Goal: Transaction & Acquisition: Book appointment/travel/reservation

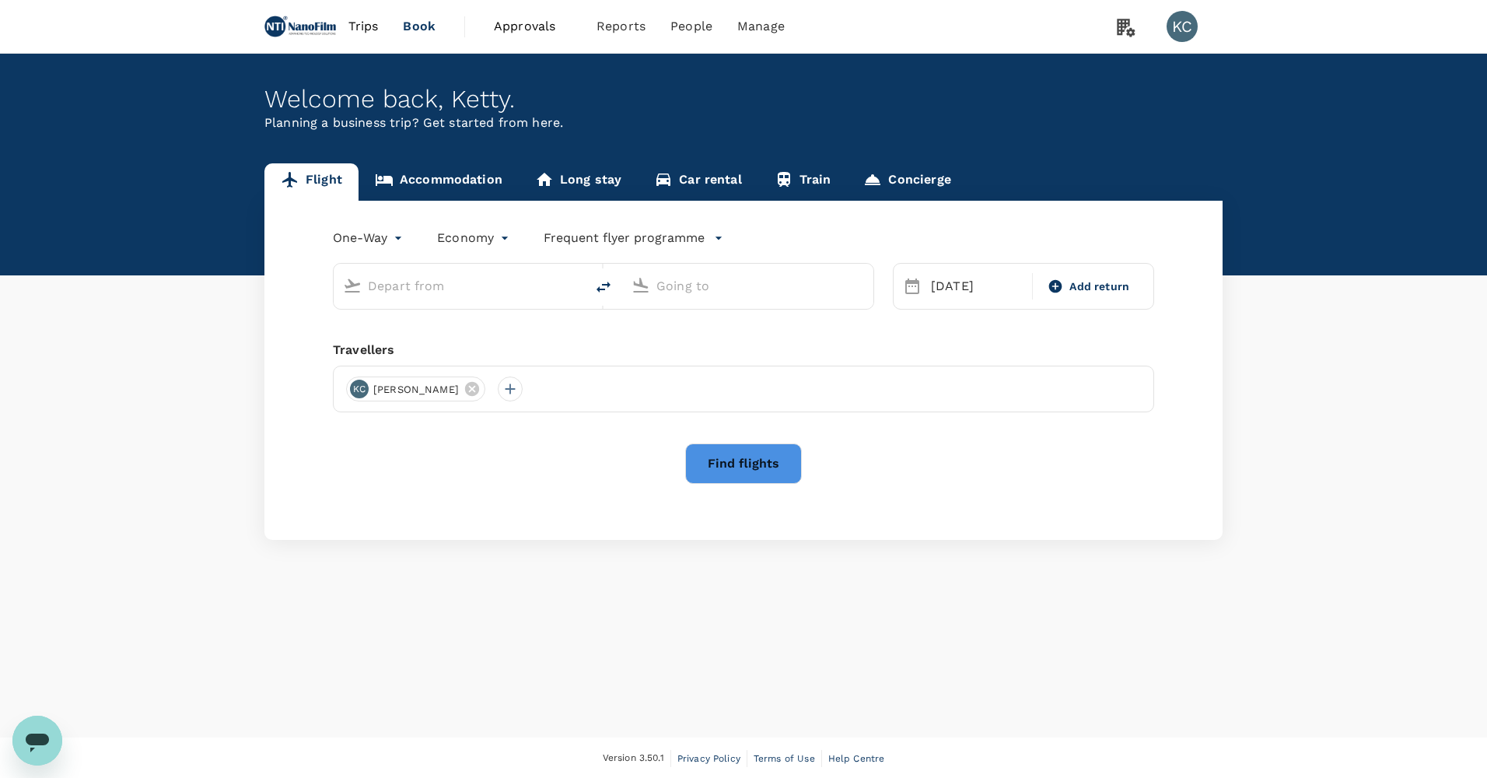
type input "Singapore Changi (SIN)"
type input "[GEOGRAPHIC_DATA], [GEOGRAPHIC_DATA] (any)"
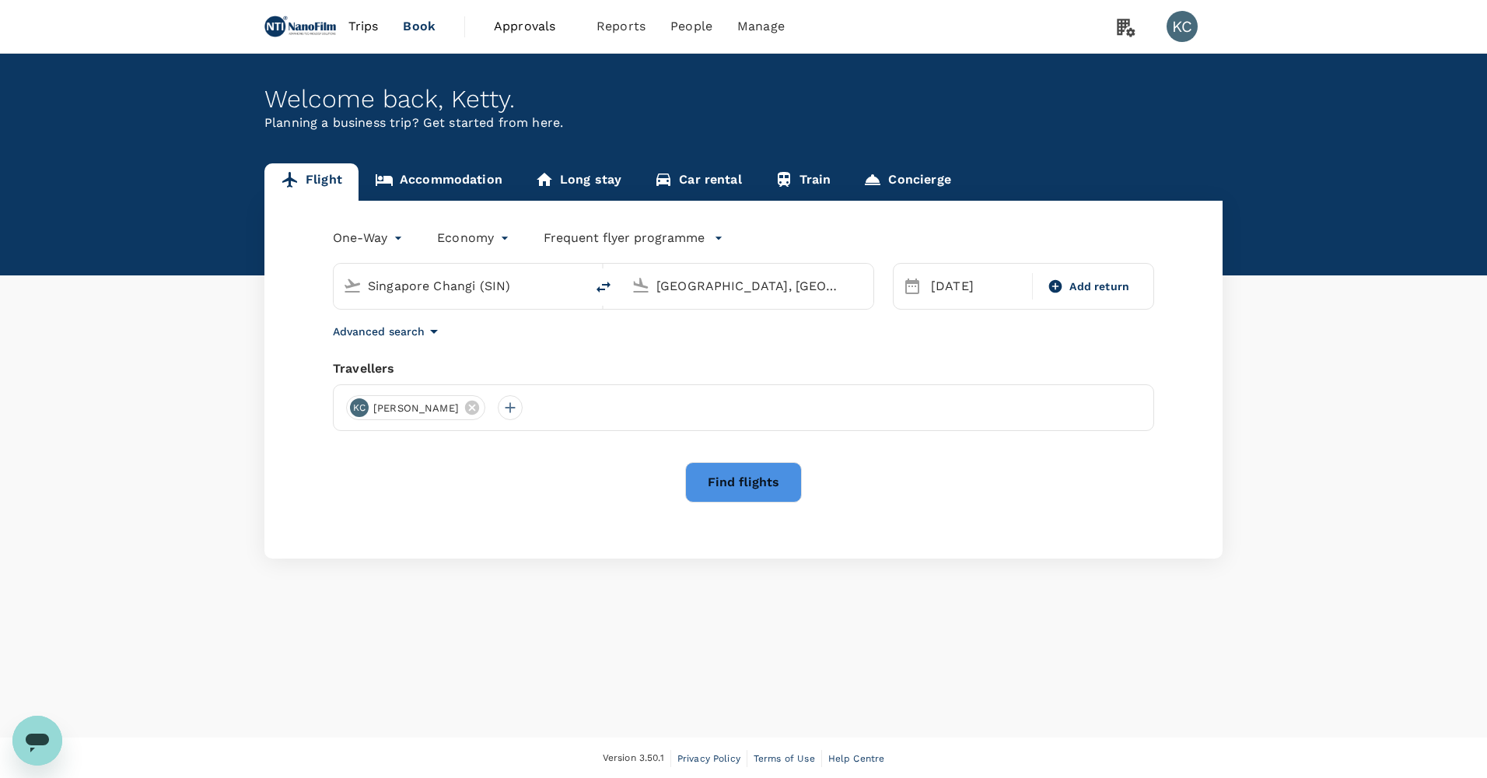
click at [739, 290] on div "[GEOGRAPHIC_DATA], [GEOGRAPHIC_DATA] (any)" at bounding box center [747, 286] width 251 height 45
click at [737, 281] on input "[GEOGRAPHIC_DATA], [GEOGRAPHIC_DATA] (any)" at bounding box center [748, 286] width 184 height 24
click at [981, 271] on div "[DATE]" at bounding box center [977, 286] width 104 height 31
click at [927, 334] on button "Previous Month" at bounding box center [920, 328] width 25 height 25
click at [919, 497] on div "28" at bounding box center [925, 501] width 30 height 30
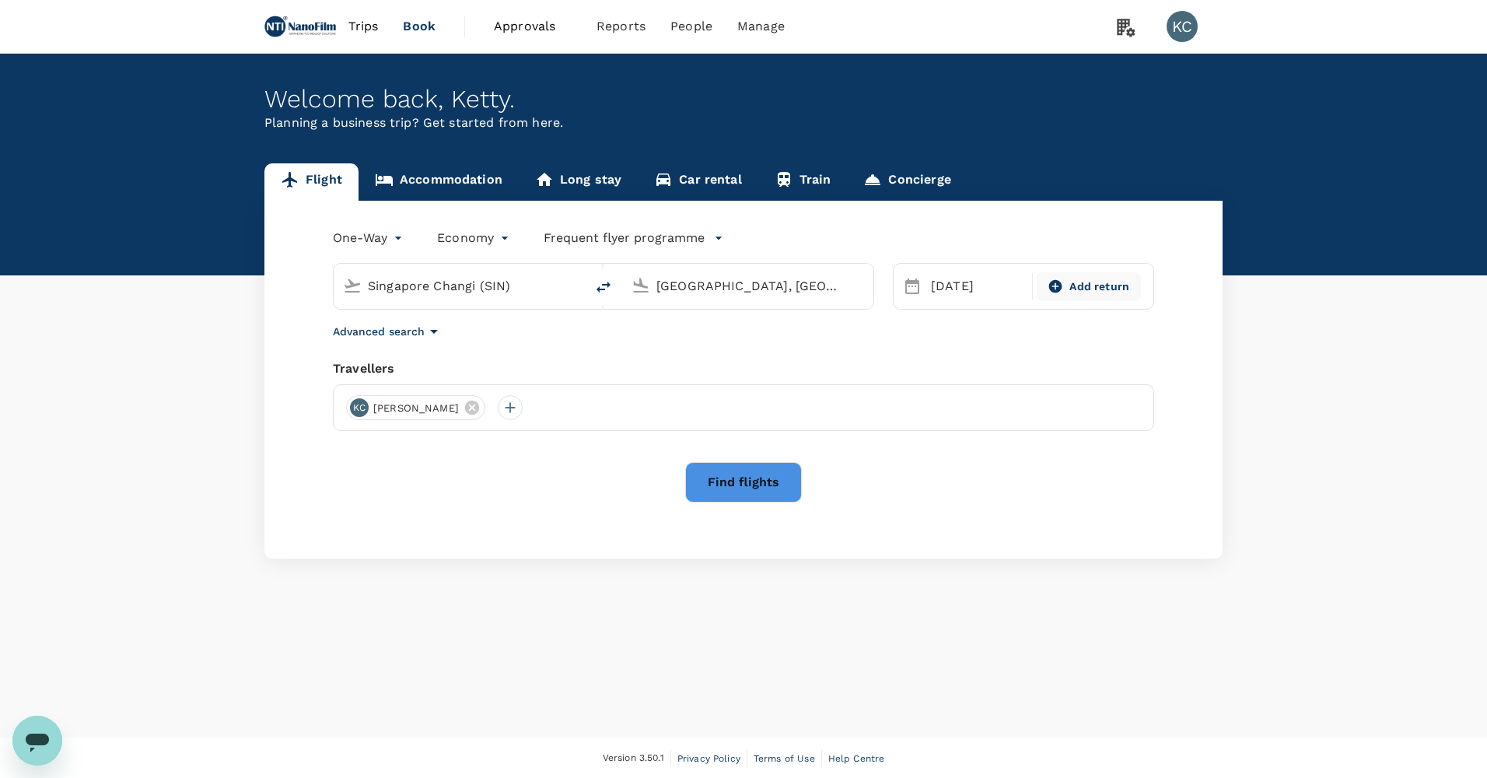
click at [1044, 272] on div "Add return" at bounding box center [1088, 286] width 104 height 29
type input "roundtrip"
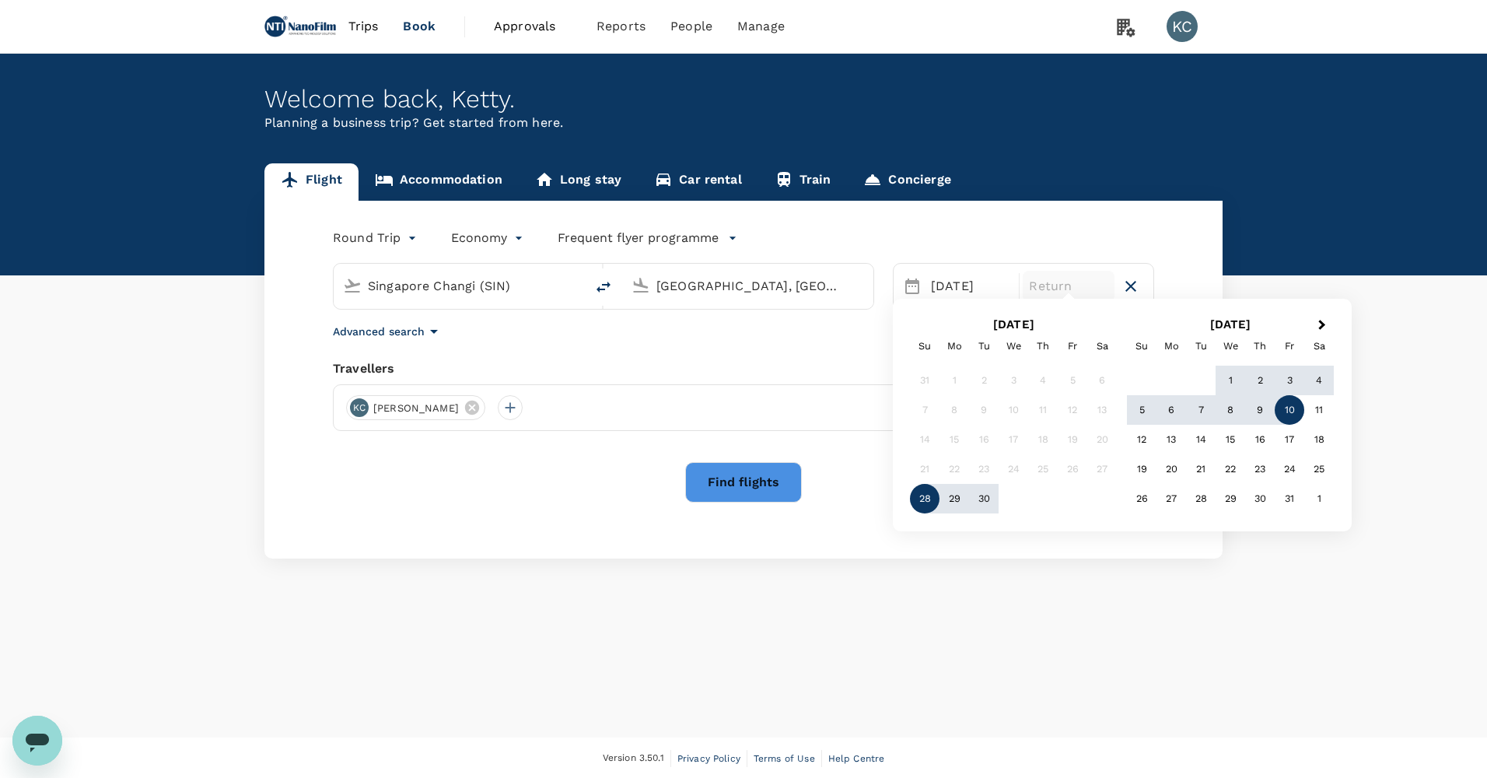
click at [1281, 404] on div "10" at bounding box center [1289, 410] width 30 height 30
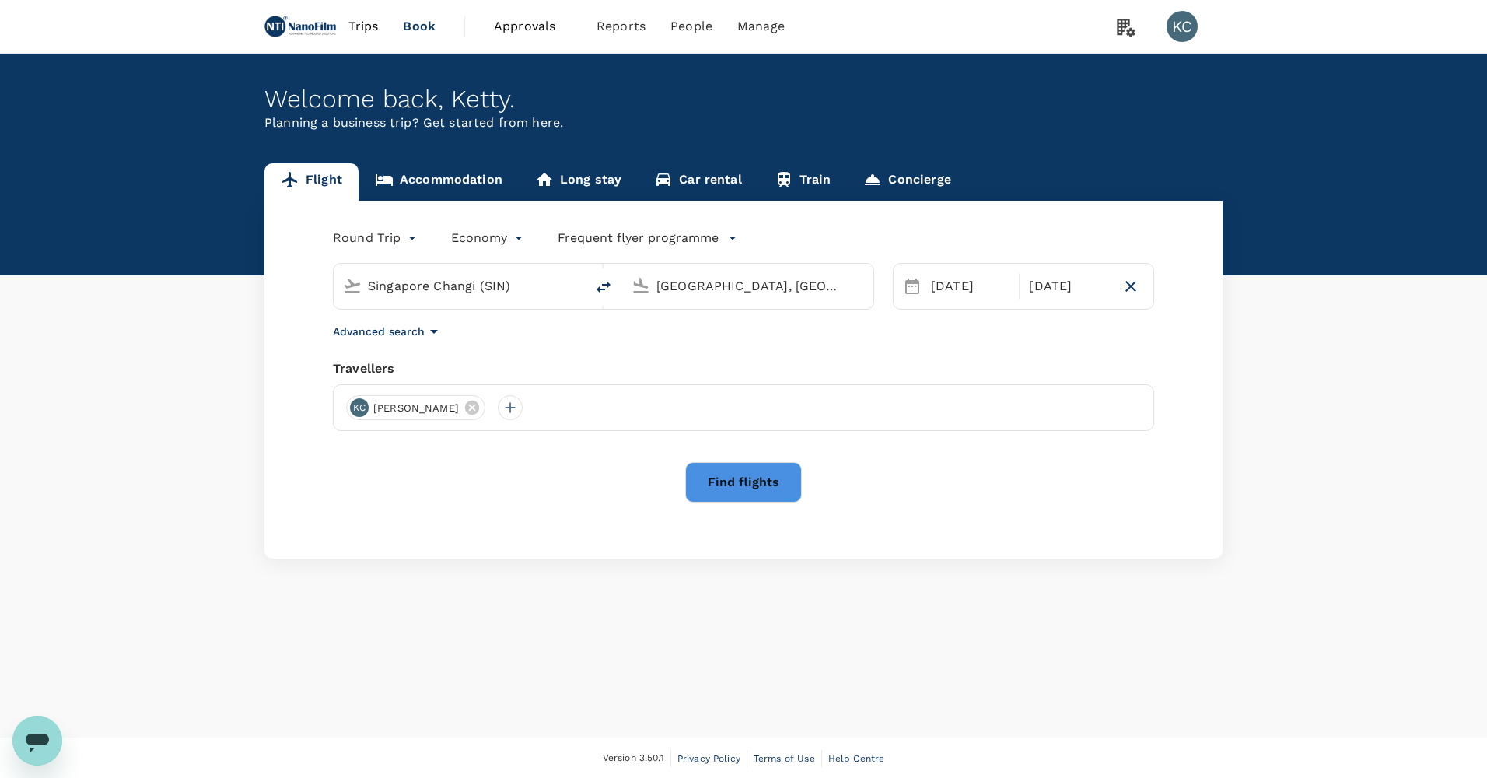
click at [743, 275] on input "[GEOGRAPHIC_DATA], [GEOGRAPHIC_DATA] (any)" at bounding box center [748, 286] width 184 height 24
click at [764, 338] on div "San Francisco Intl SFO" at bounding box center [759, 344] width 333 height 24
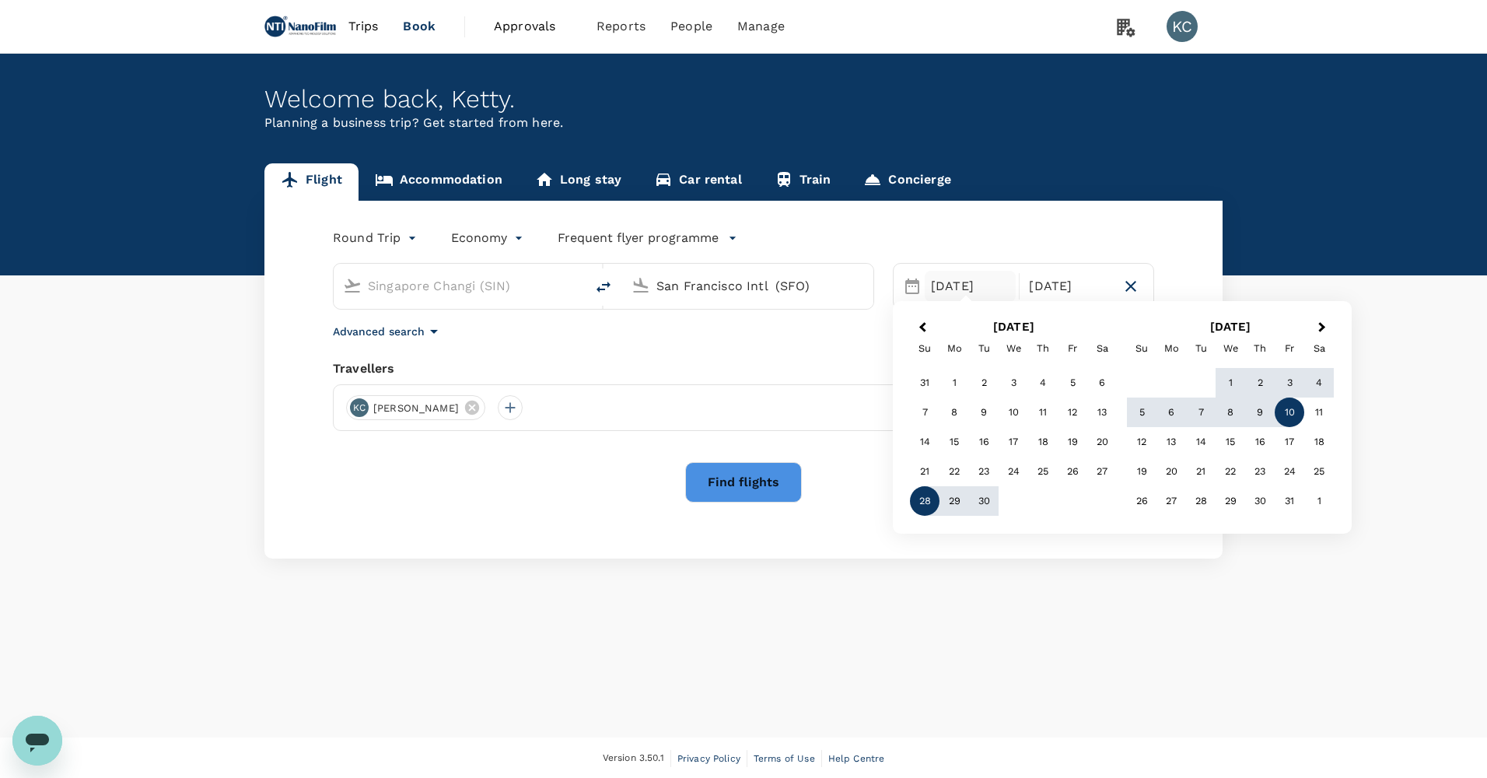
type input "San Francisco Intl (SFO)"
click at [696, 462] on button "Find flights" at bounding box center [743, 482] width 117 height 40
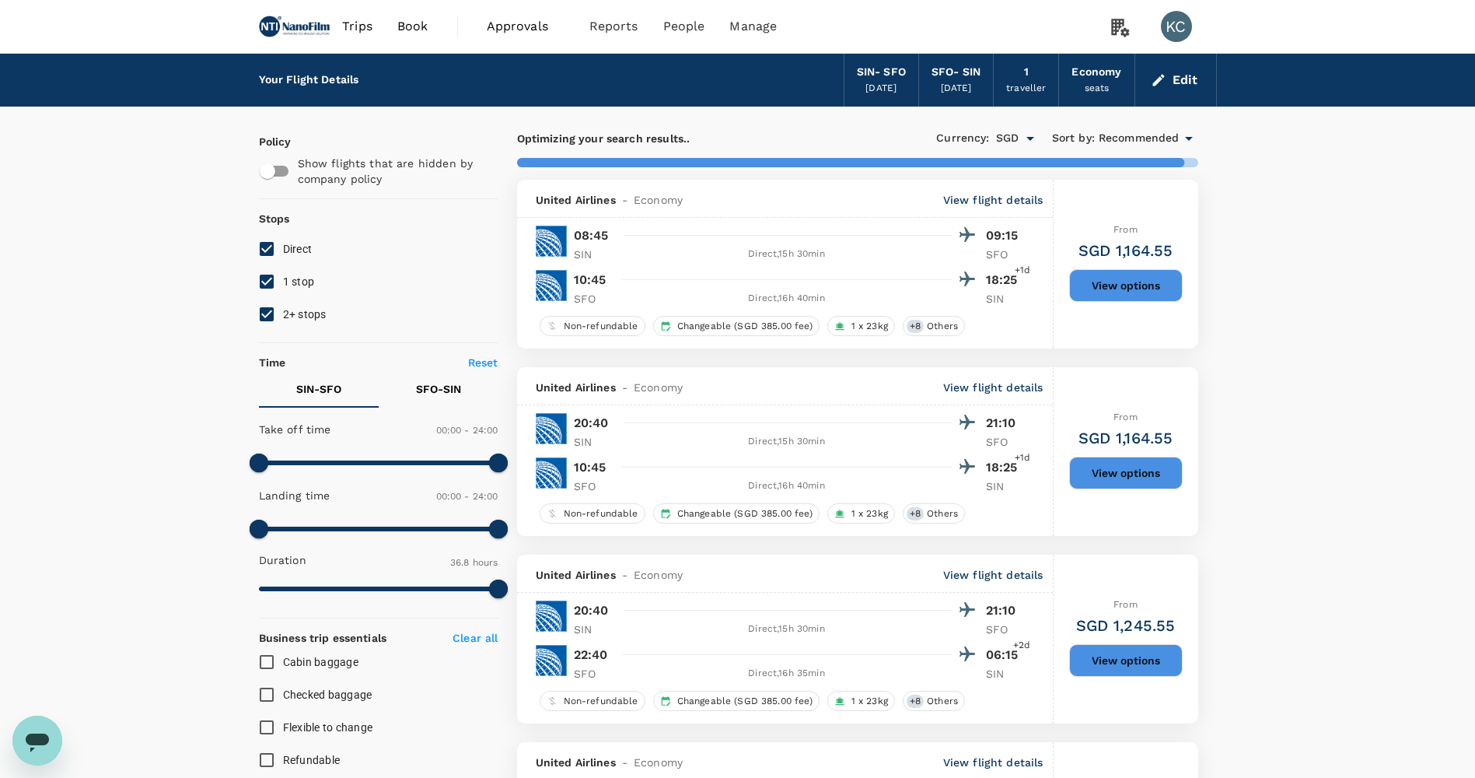
type input "2725"
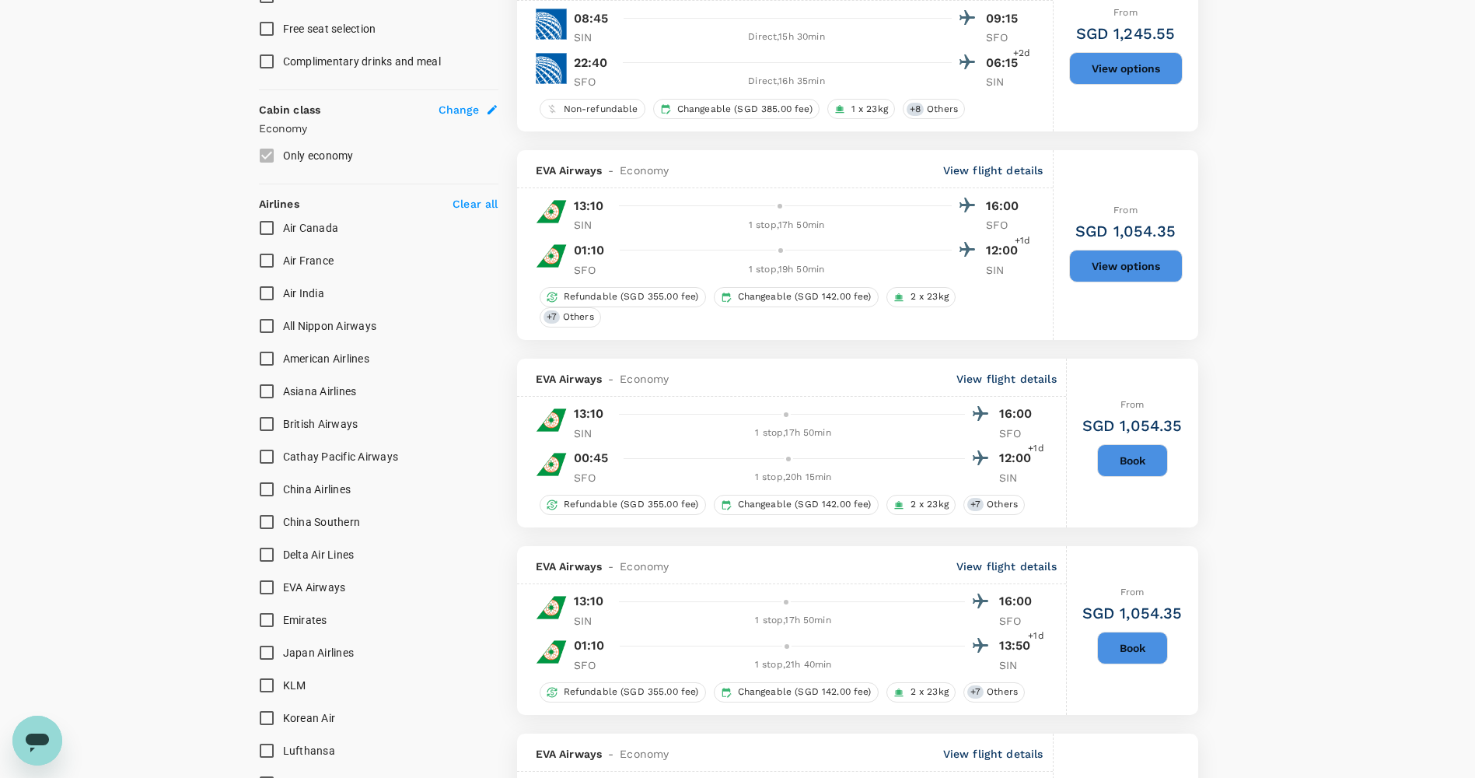
scroll to position [233, 0]
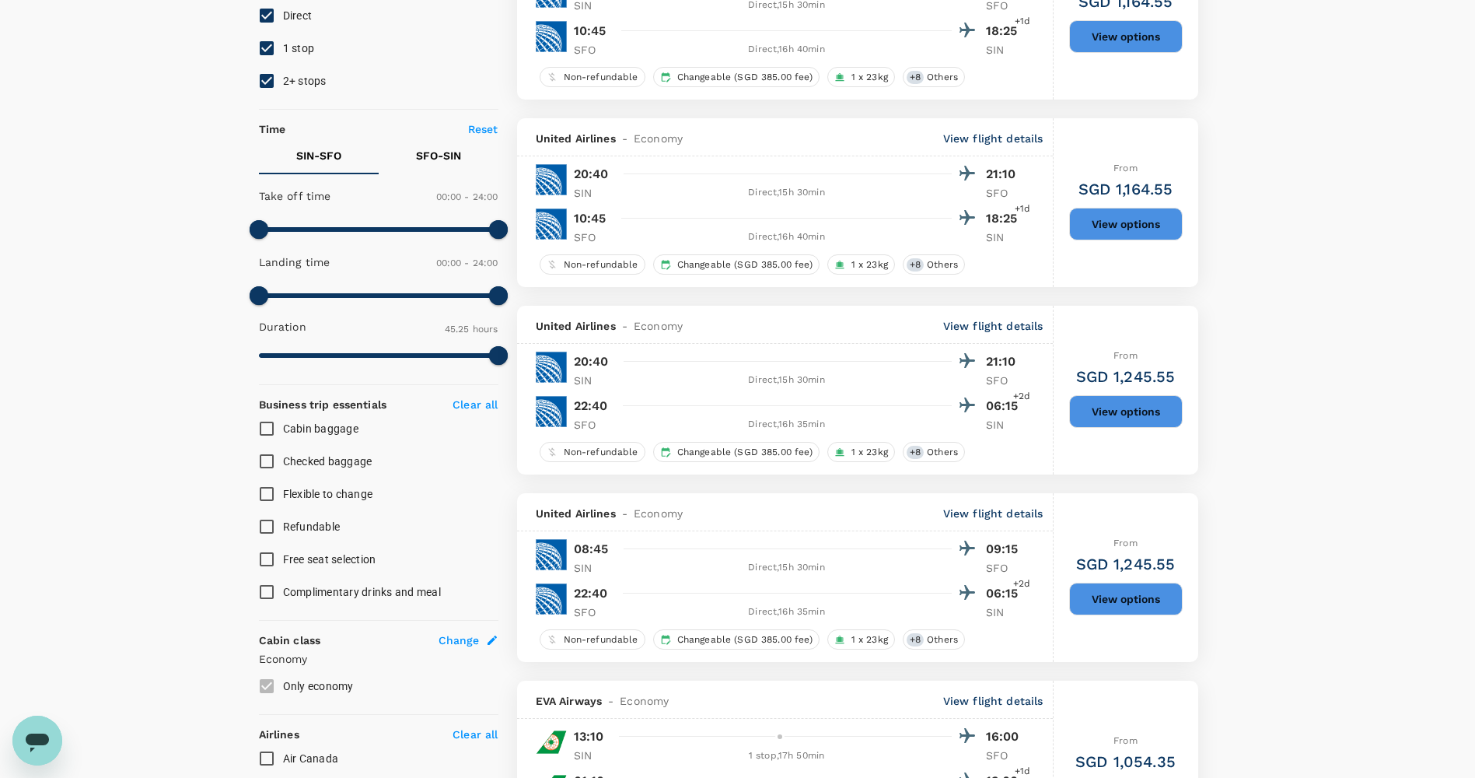
click at [480, 632] on div "Change" at bounding box center [469, 640] width 60 height 16
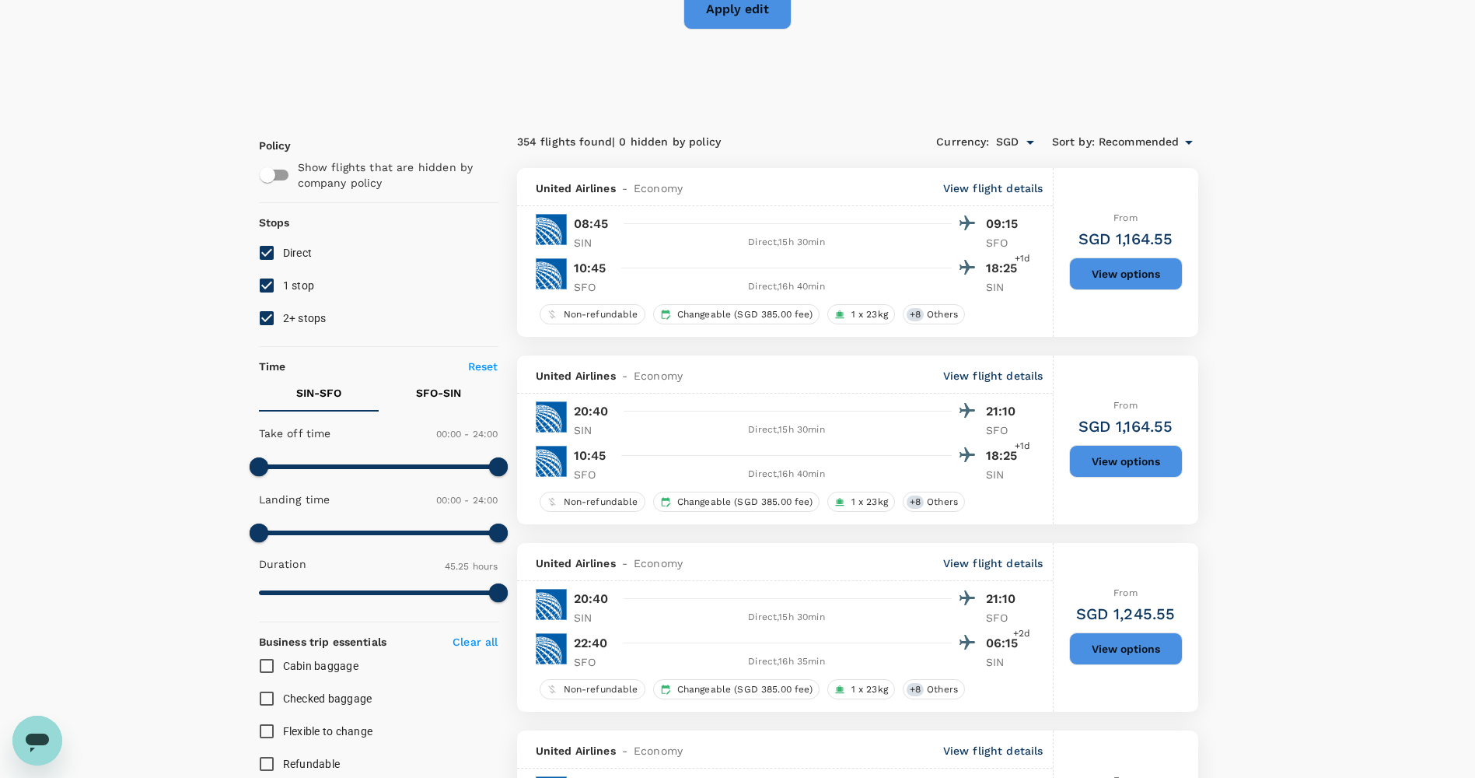
scroll to position [69, 0]
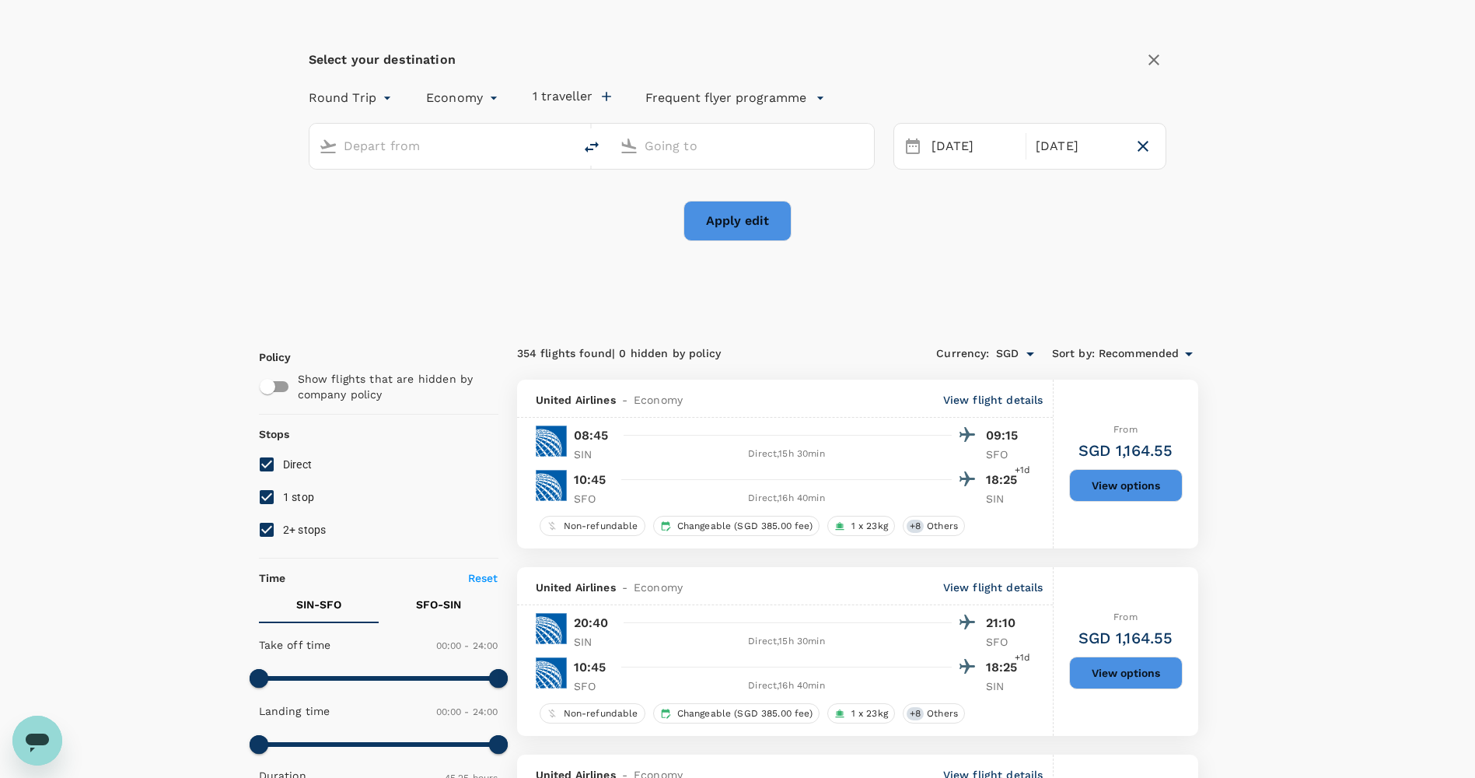
type input "Singapore Changi (SIN)"
type input "San Francisco Intl (SFO)"
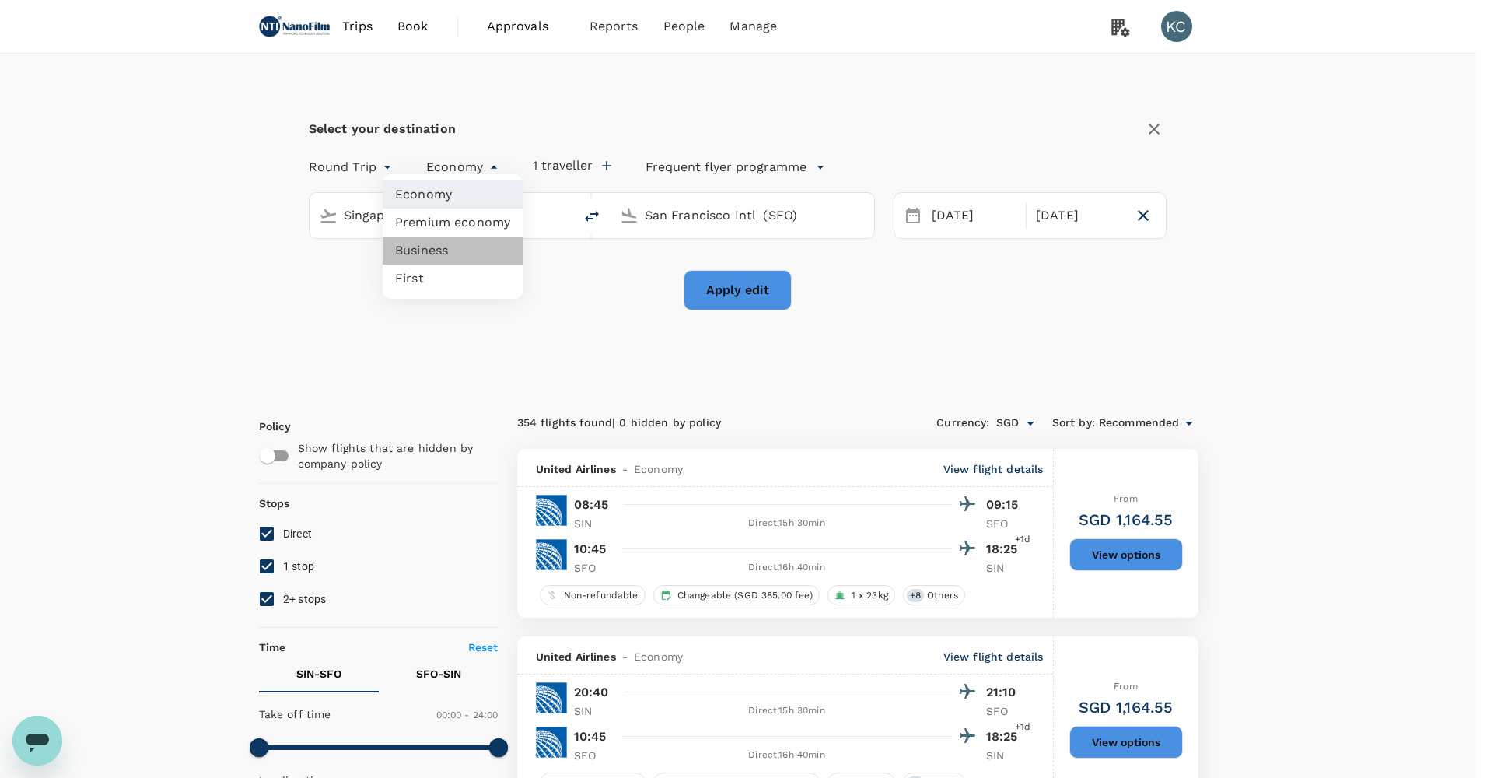
click at [463, 236] on li "Business" at bounding box center [453, 250] width 140 height 28
type input "business"
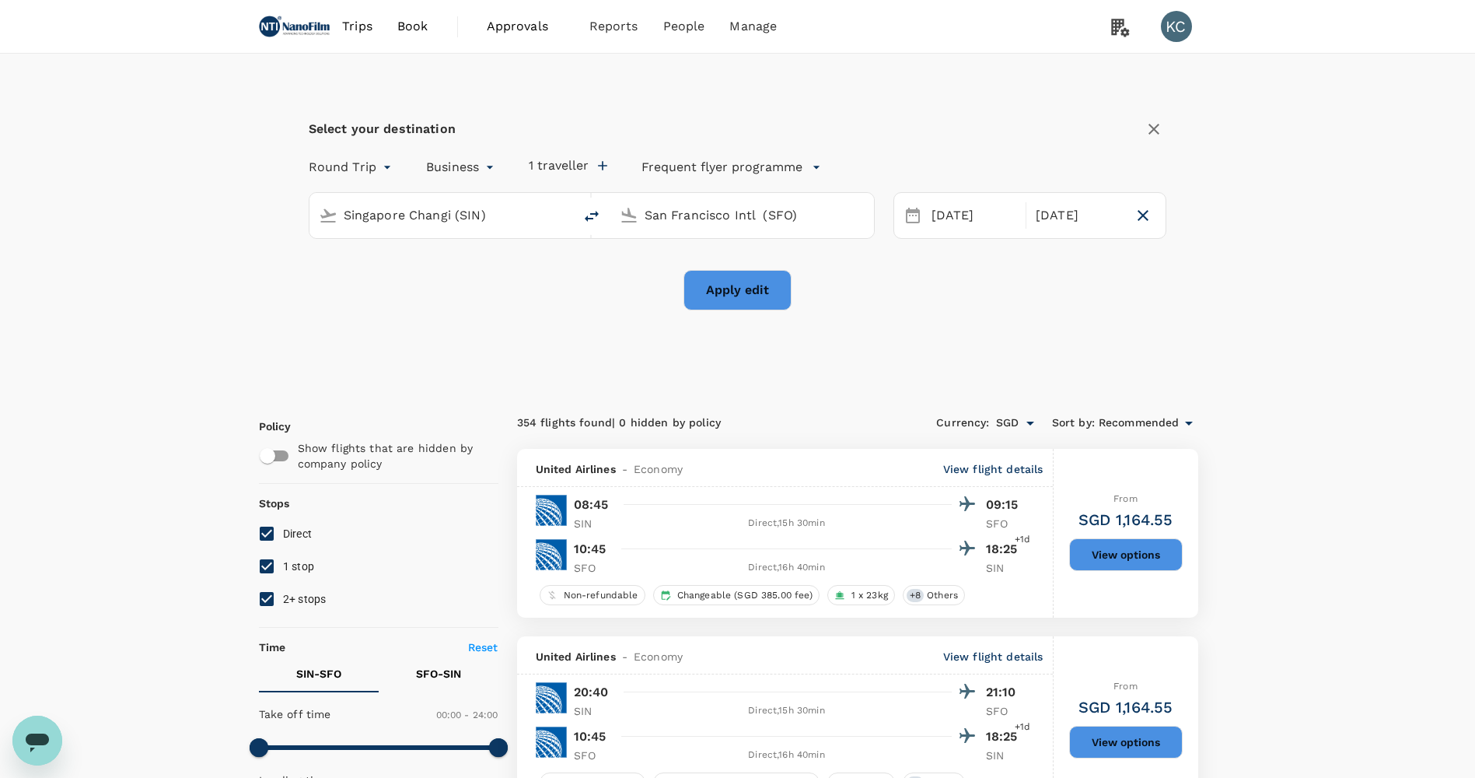
click at [290, 560] on span "1 stop" at bounding box center [299, 566] width 32 height 12
click at [283, 550] on input "1 stop" at bounding box center [266, 566] width 33 height 33
checkbox input "false"
click at [291, 593] on span "2+ stops" at bounding box center [305, 599] width 44 height 12
click at [283, 582] on input "2+ stops" at bounding box center [266, 598] width 33 height 33
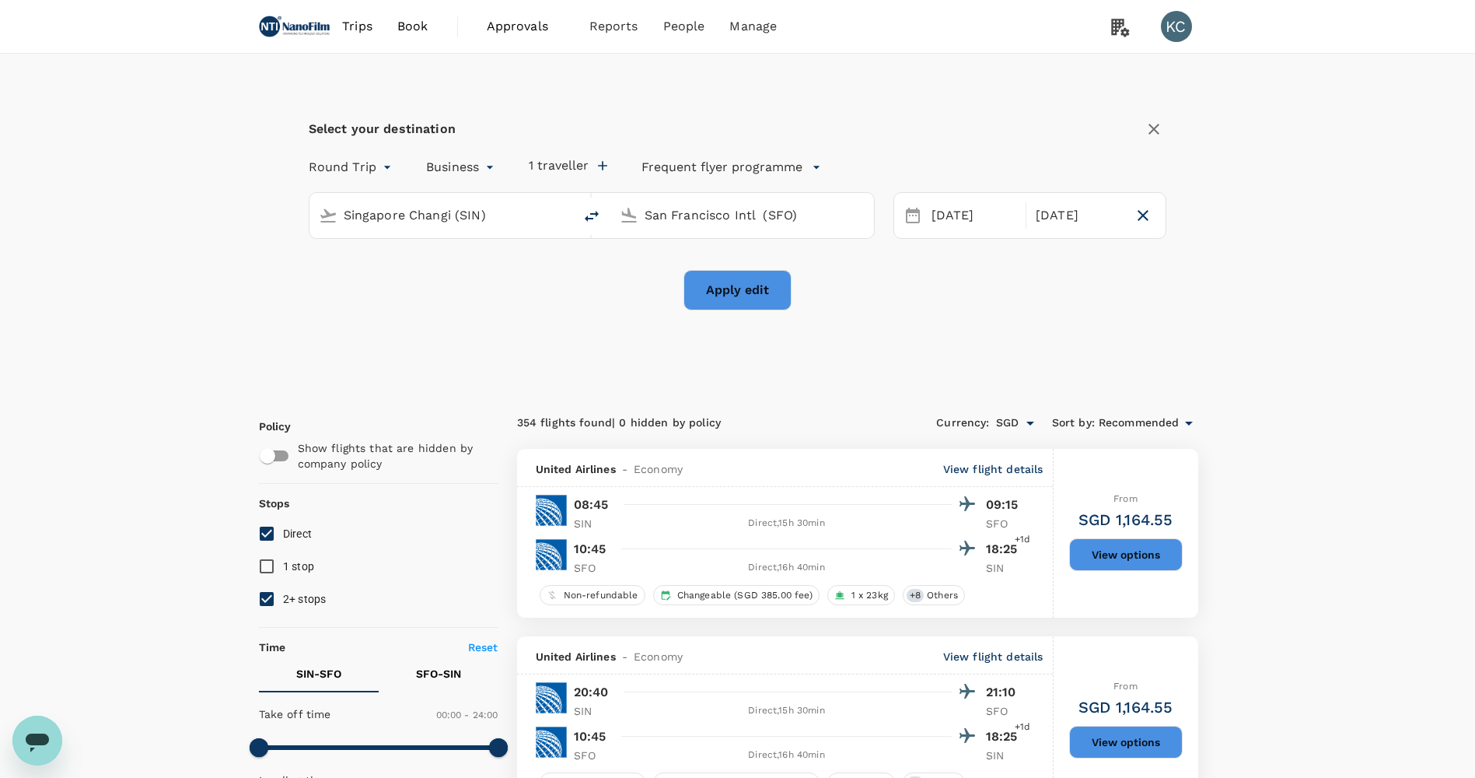
checkbox input "false"
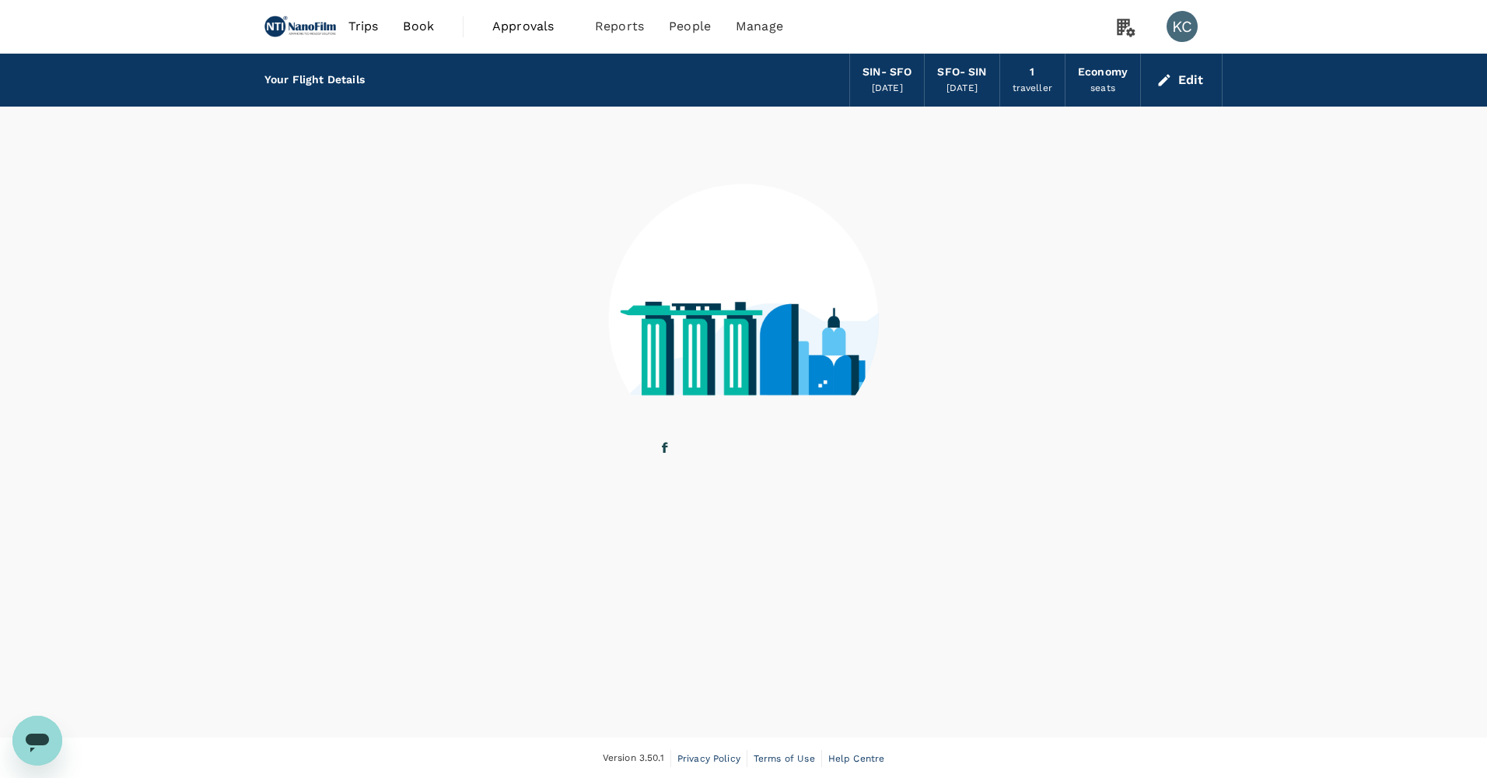
click at [716, 284] on image at bounding box center [1094, 326] width 949 height 138
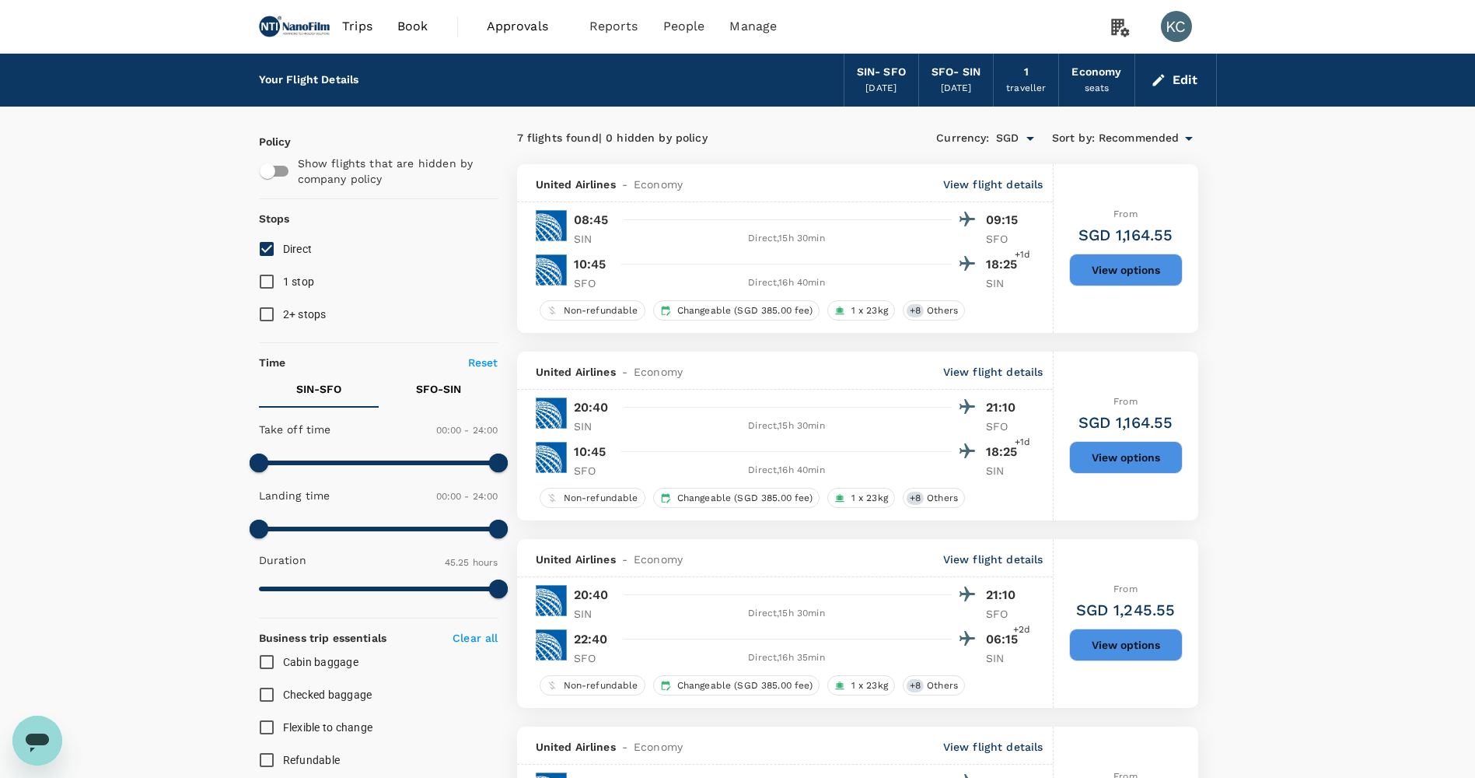
click at [1187, 78] on button "Edit" at bounding box center [1176, 80] width 56 height 25
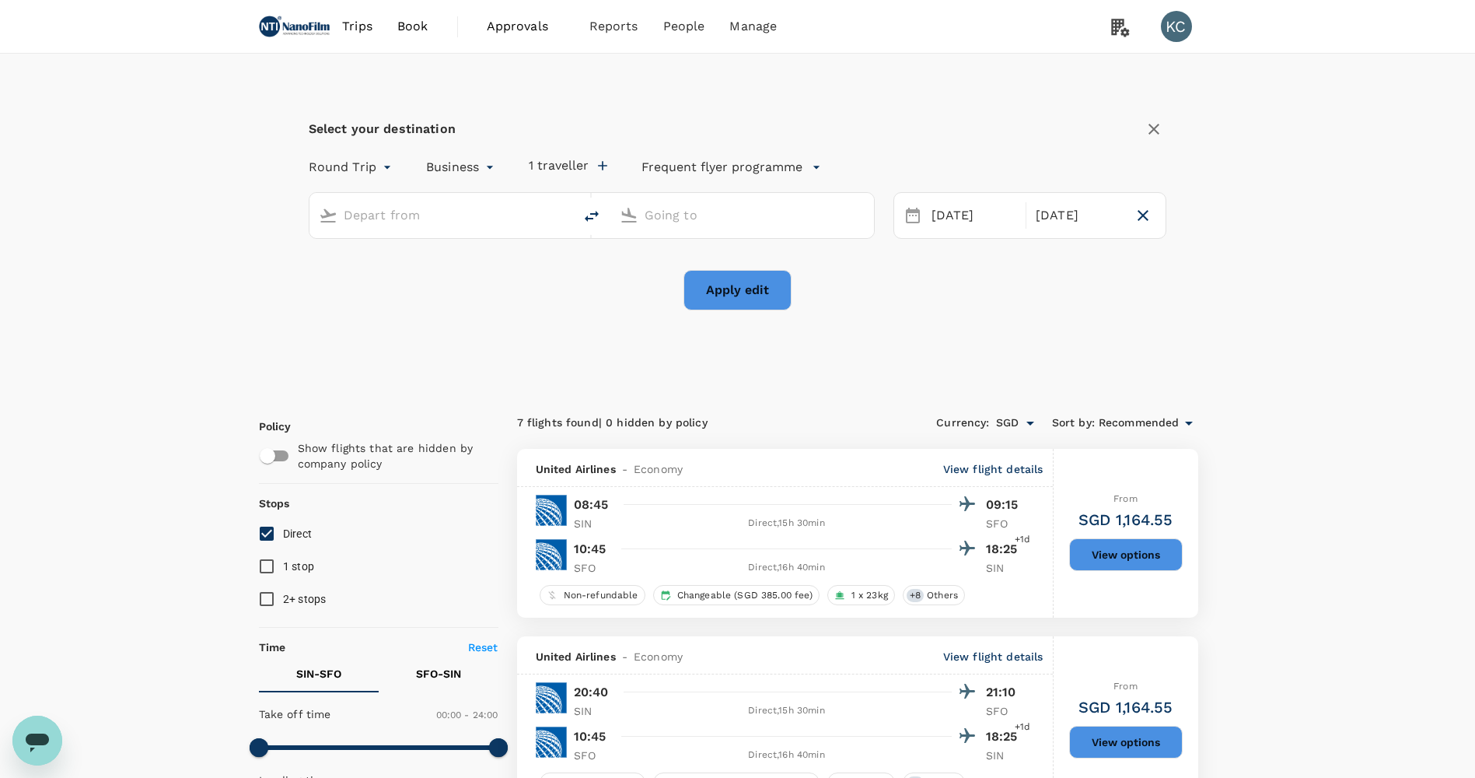
type input "economy"
type input "Singapore Changi (SIN)"
type input "San Francisco Intl (SFO)"
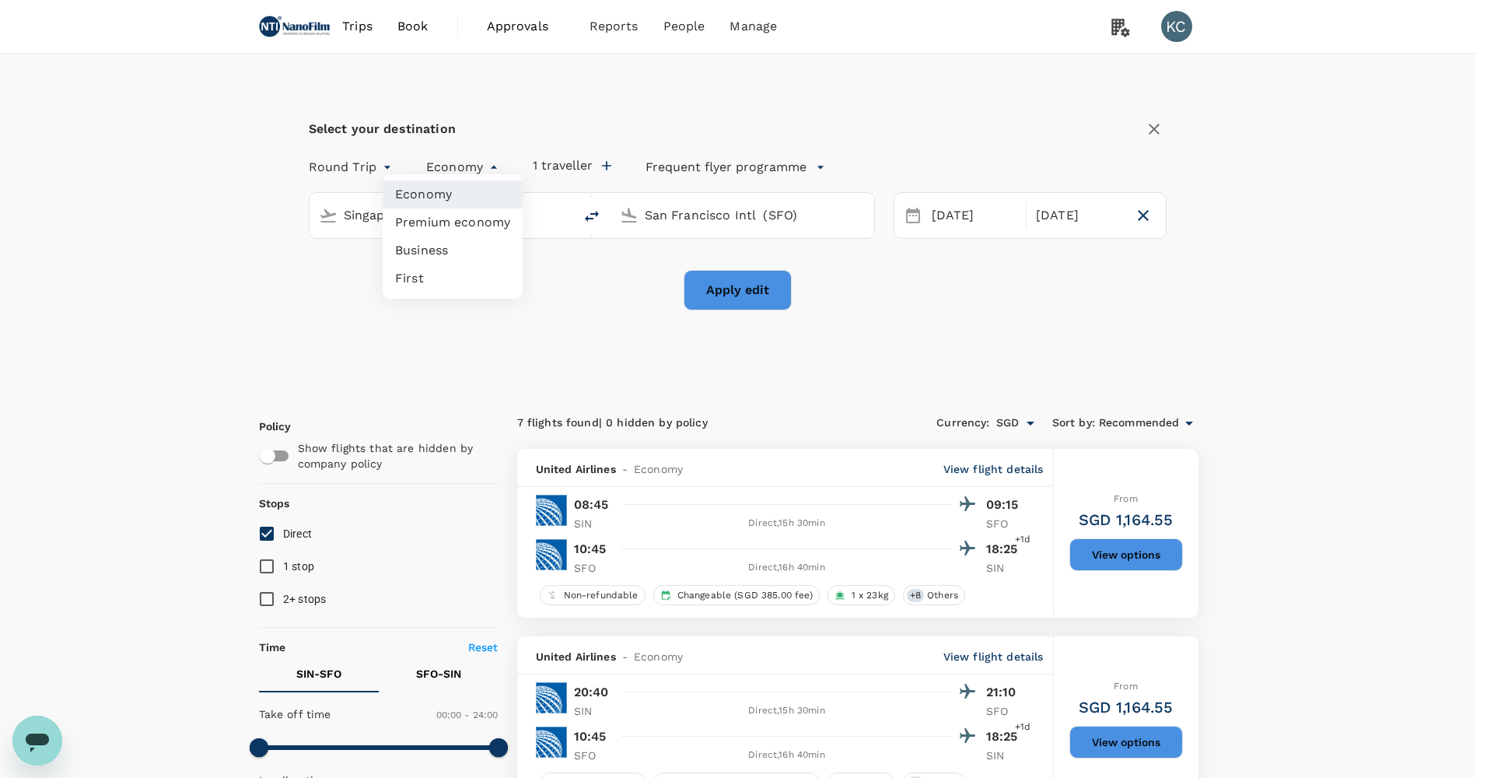
click at [463, 236] on li "Business" at bounding box center [453, 250] width 140 height 28
type input "business"
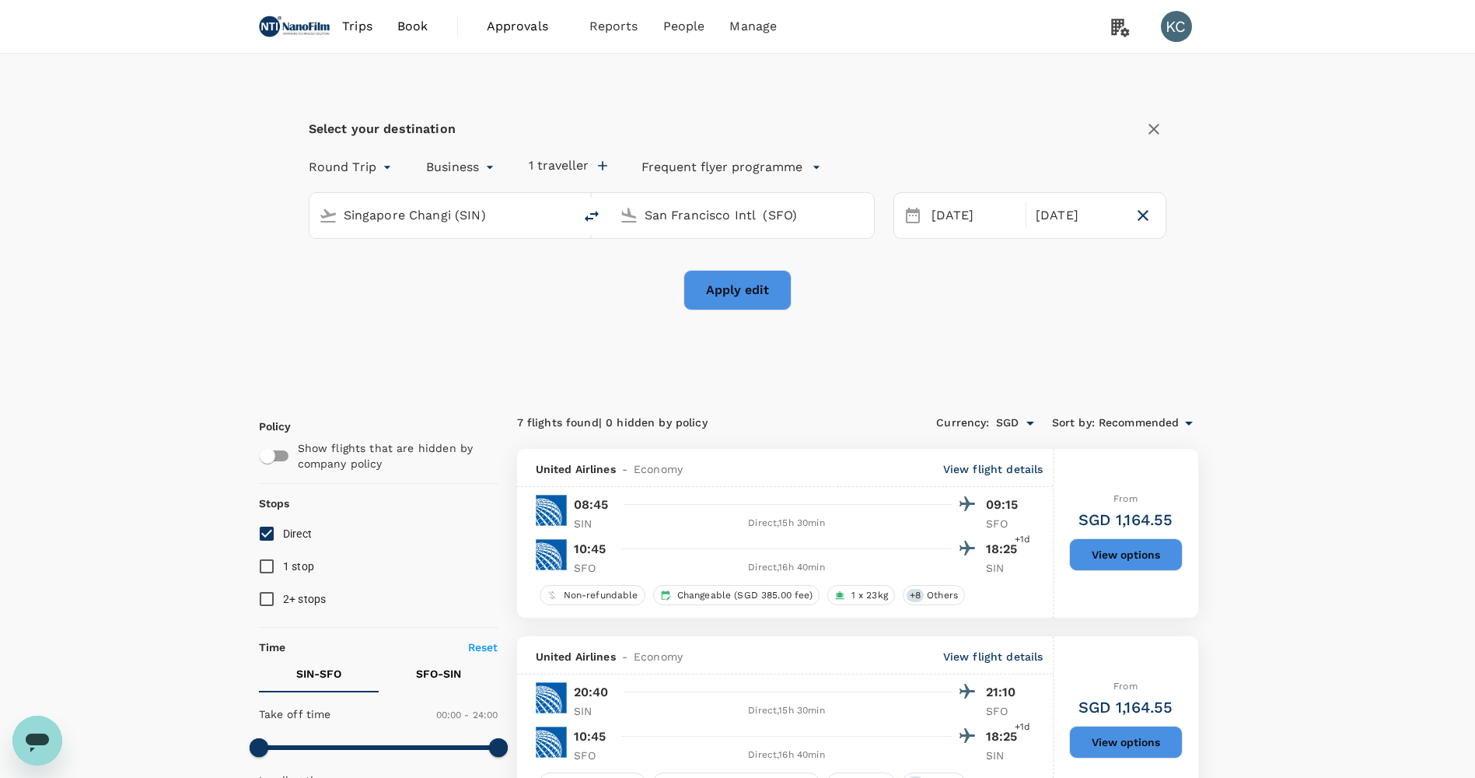
drag, startPoint x: 721, startPoint y: 260, endPoint x: 724, endPoint y: 269, distance: 9.8
click at [722, 260] on div "Round Trip roundtrip Business business 1 traveller Frequent flyer programme Sin…" at bounding box center [738, 230] width 858 height 162
click at [724, 270] on button "Apply edit" at bounding box center [737, 290] width 108 height 40
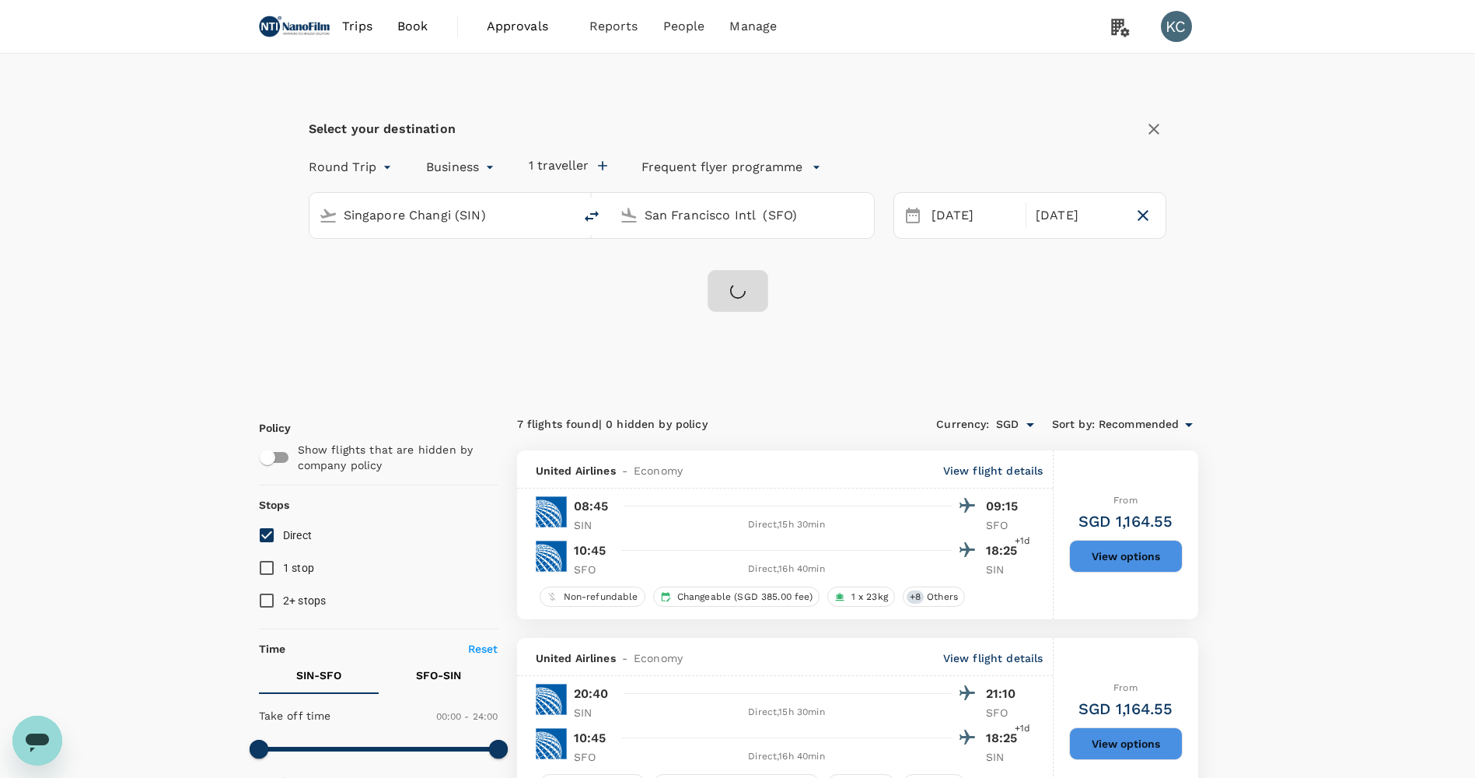
checkbox input "false"
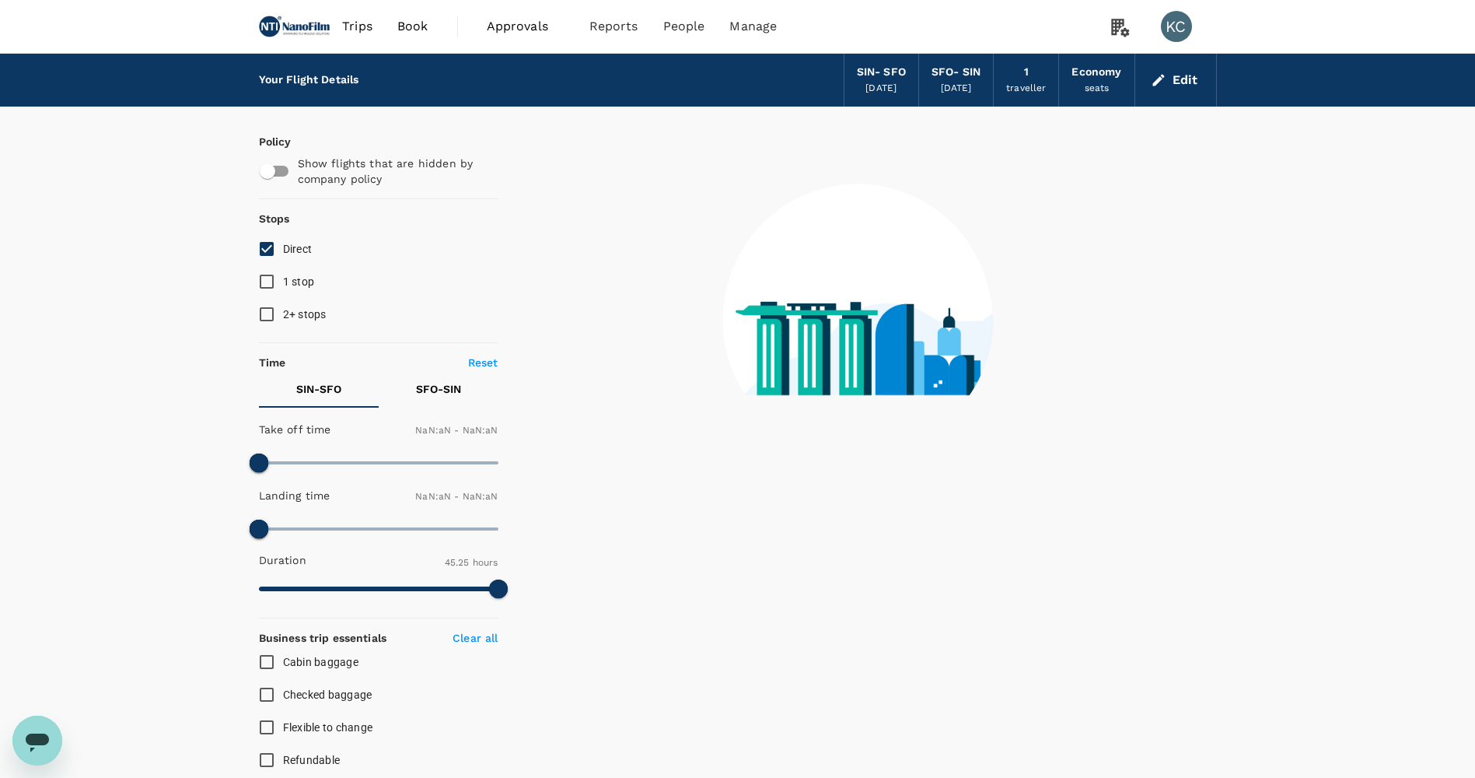
type input "1440"
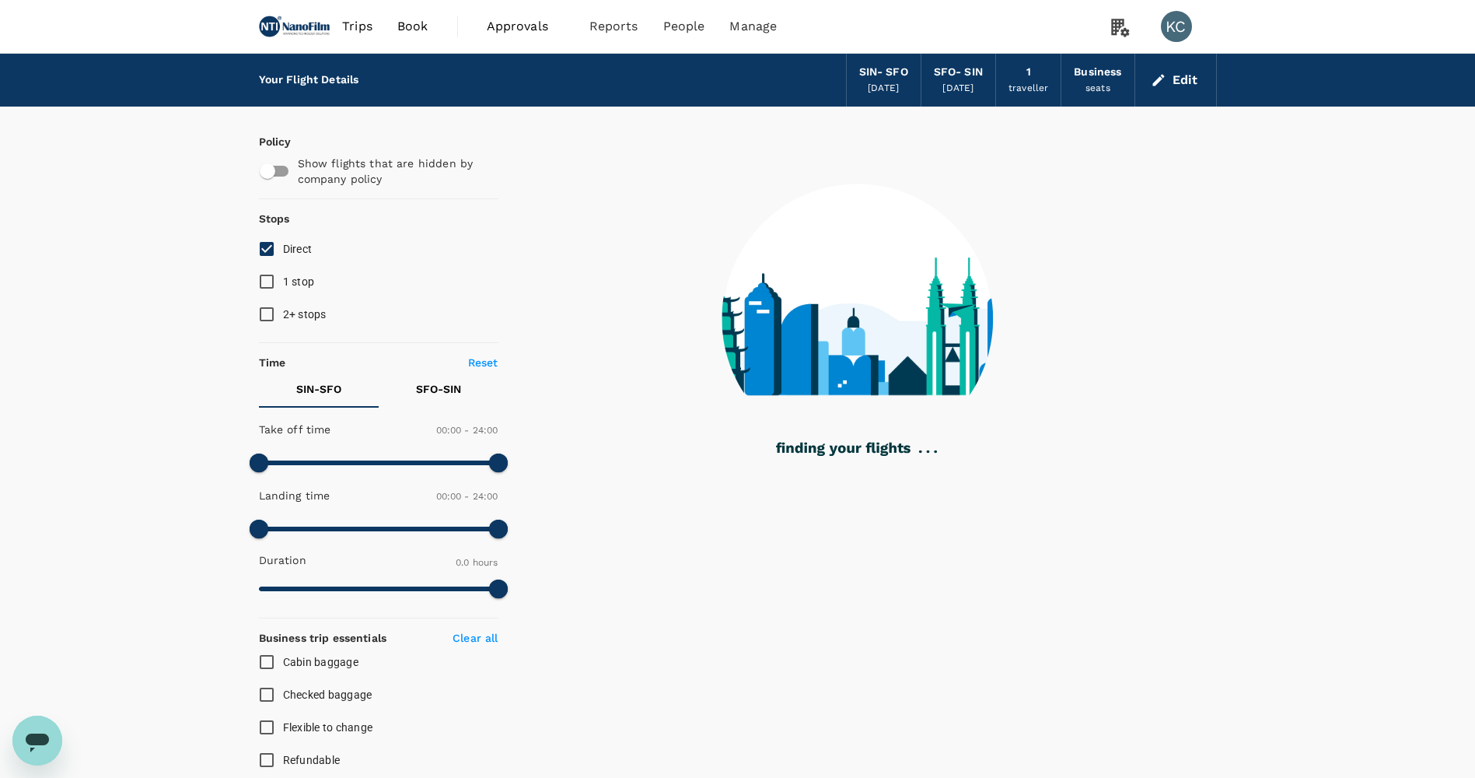
type input "1914"
checkbox input "true"
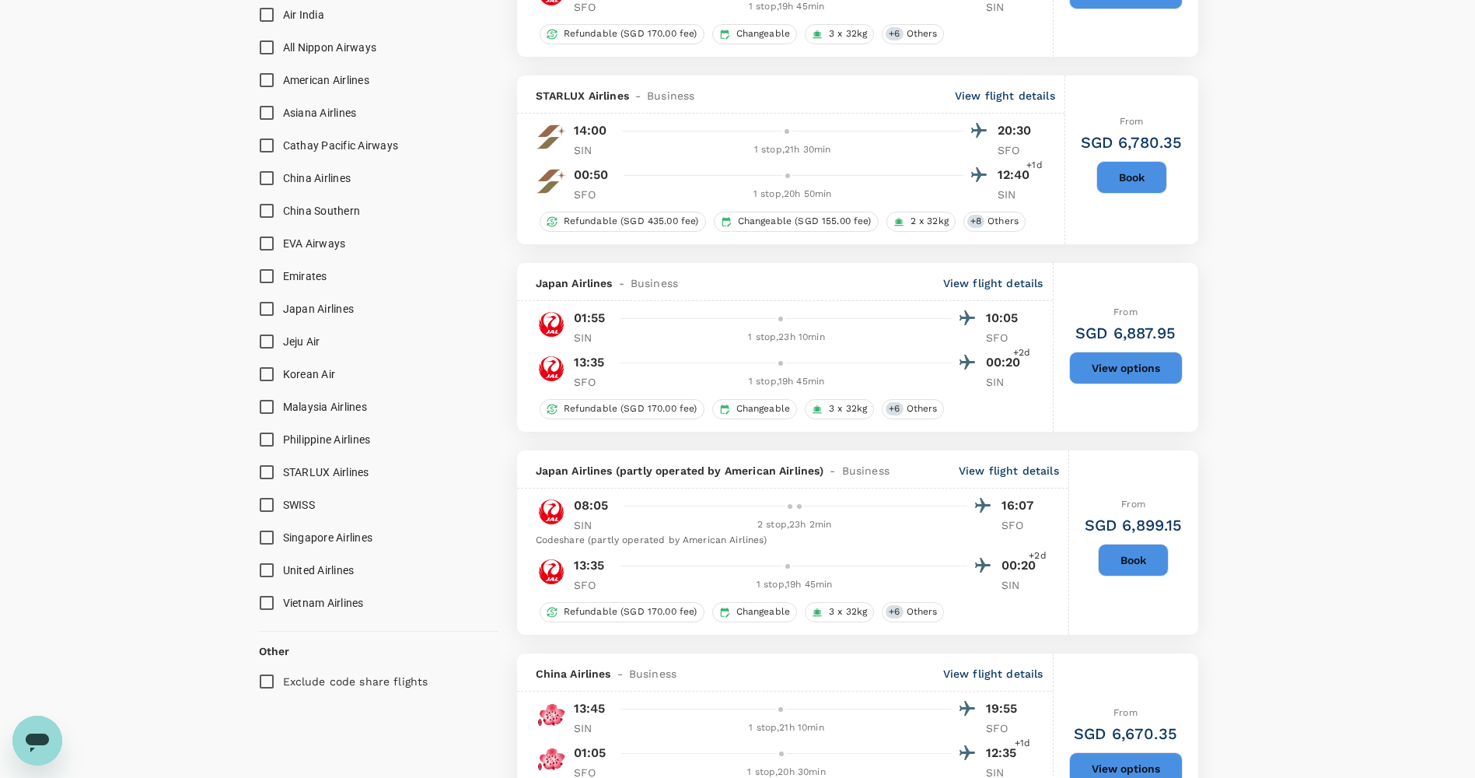
scroll to position [848, 0]
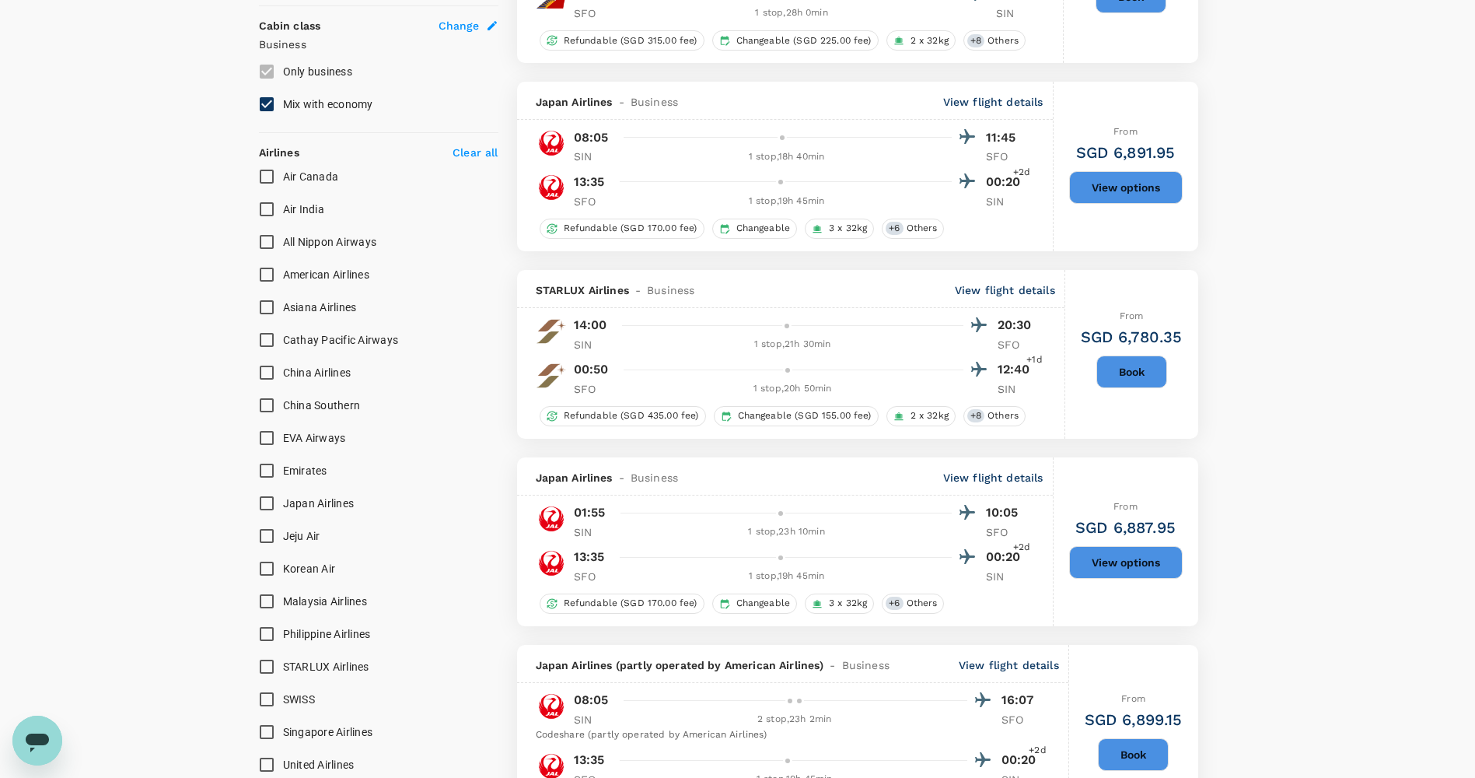
type input "2725"
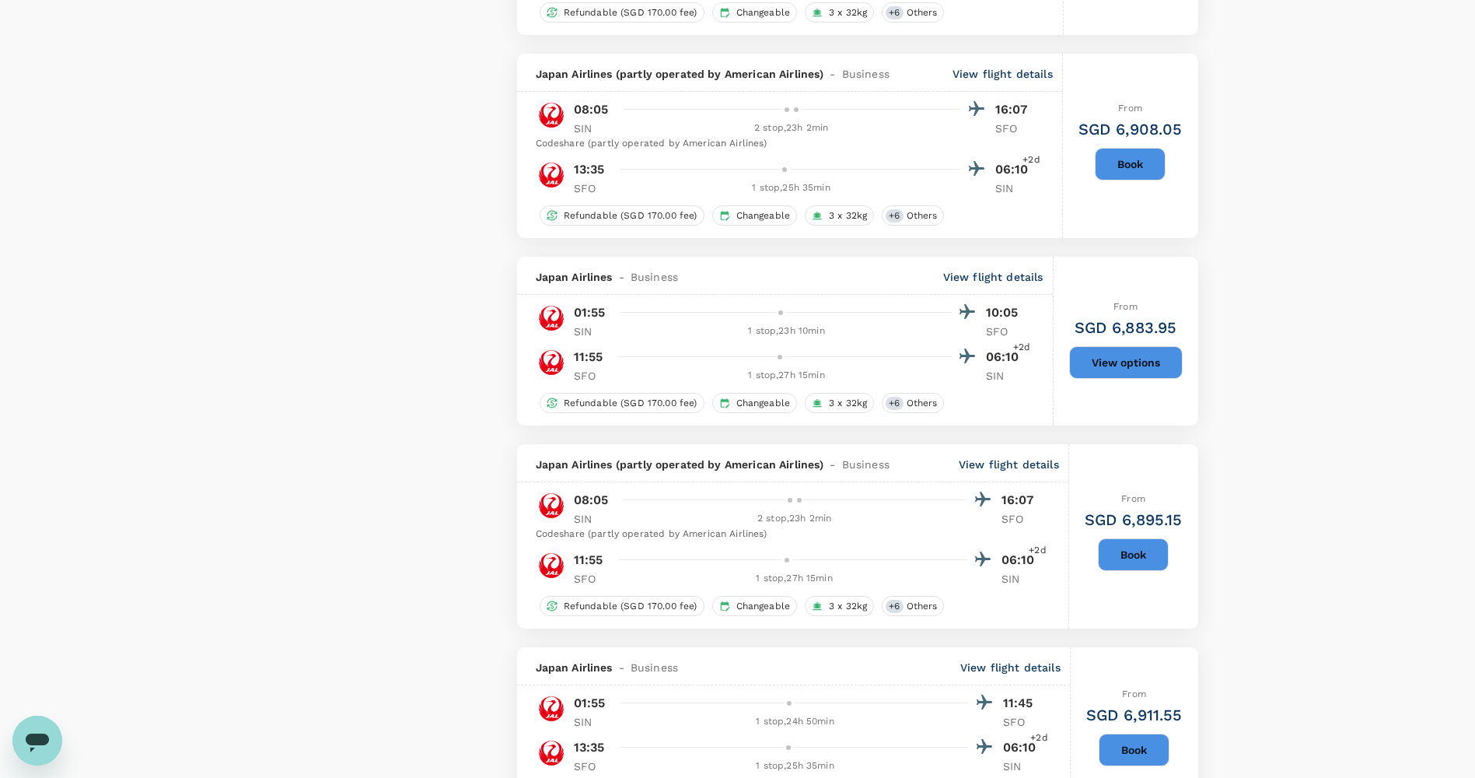
scroll to position [3242, 0]
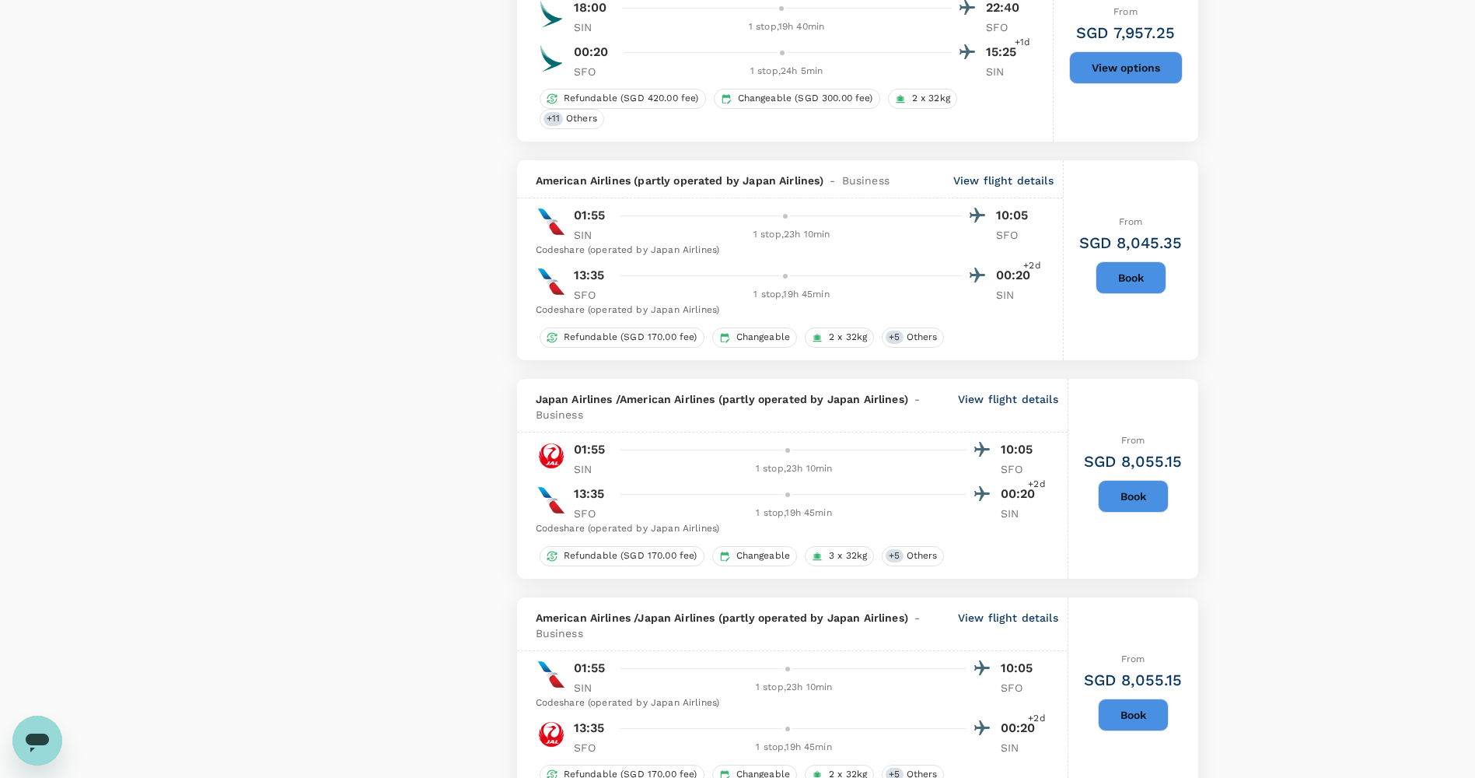
scroll to position [3451, 0]
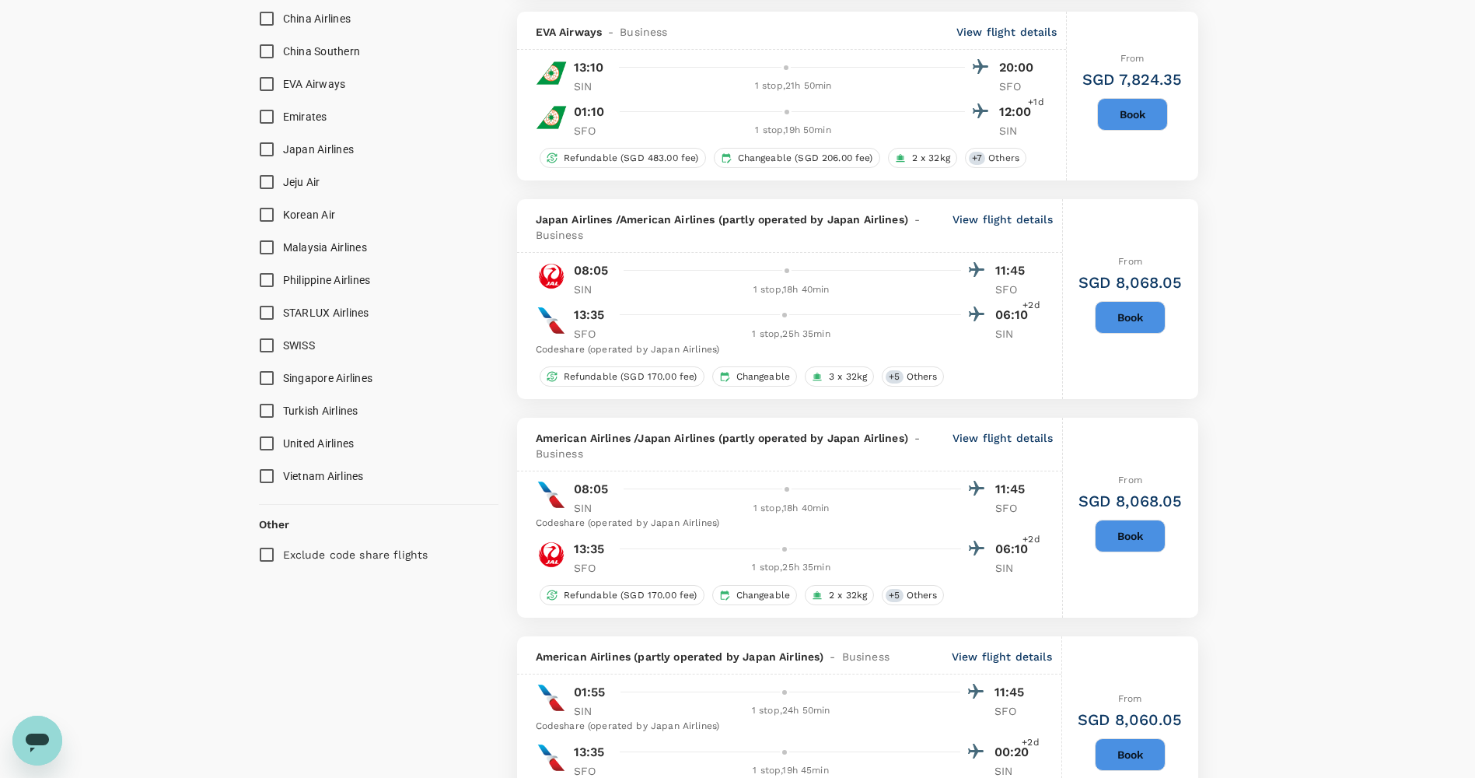
scroll to position [890, 0]
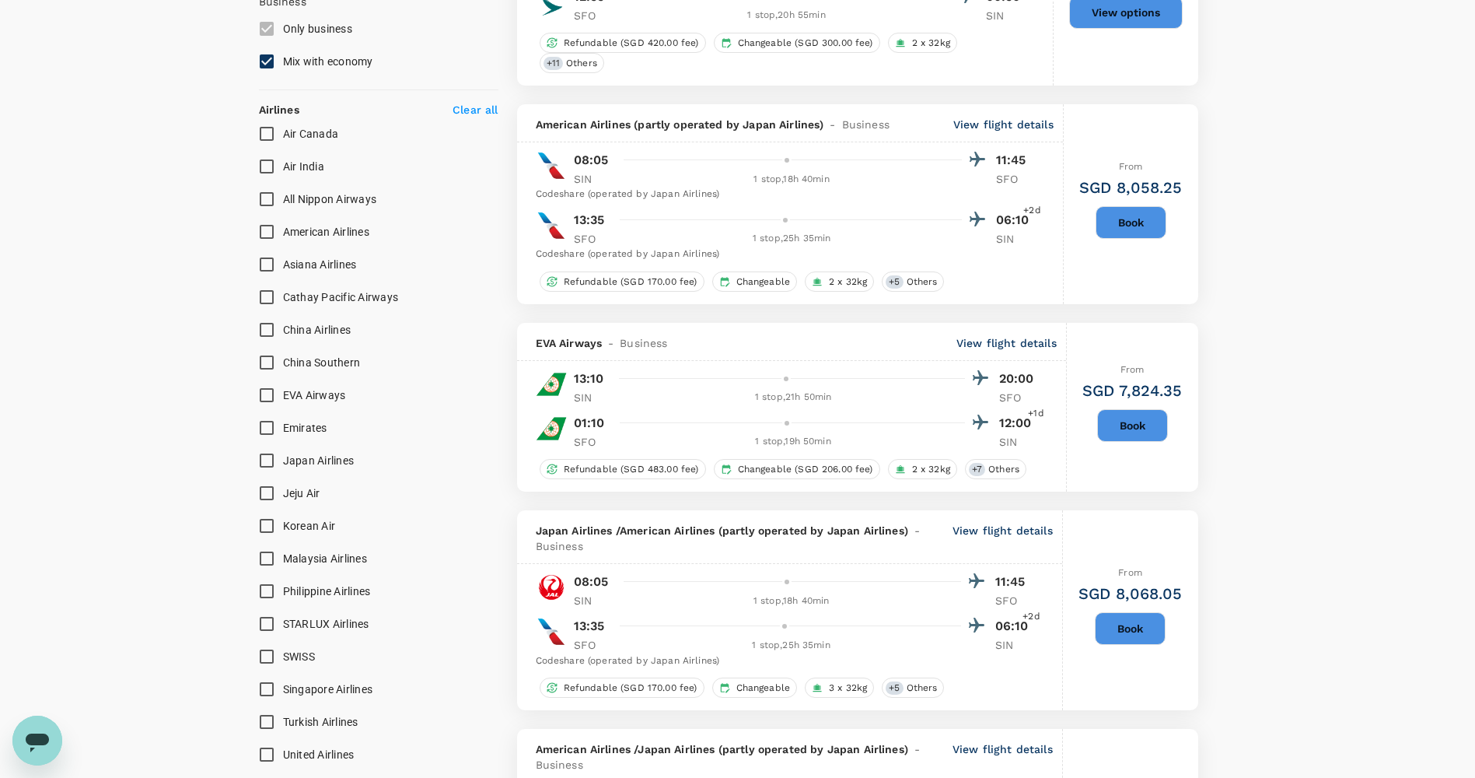
click at [264, 673] on input "Singapore Airlines" at bounding box center [266, 689] width 33 height 33
checkbox input "true"
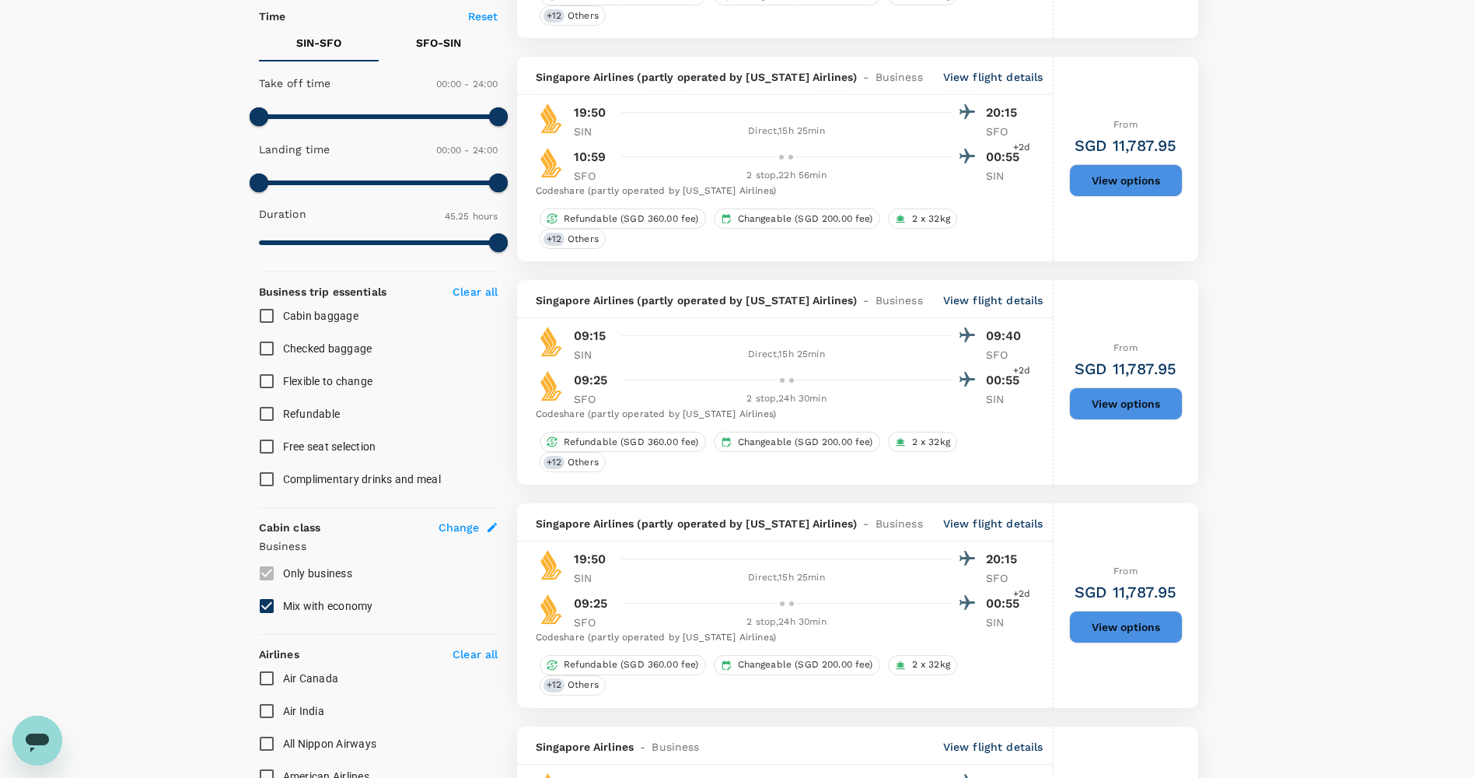
scroll to position [0, 0]
